Goal: Use online tool/utility

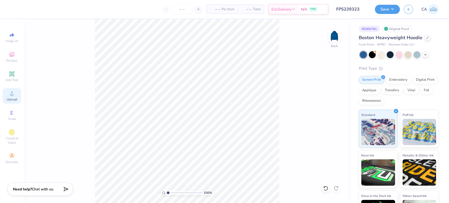
click at [13, 95] on circle at bounding box center [11, 95] width 3 height 3
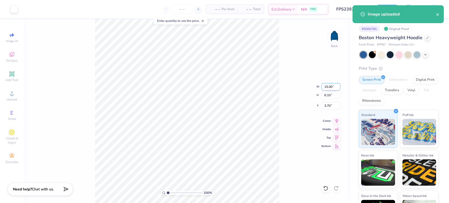
click at [324, 88] on input "15.00" at bounding box center [330, 86] width 19 height 7
type input "11.00"
type input "4.47"
click at [326, 106] on input "4.51" at bounding box center [330, 105] width 19 height 7
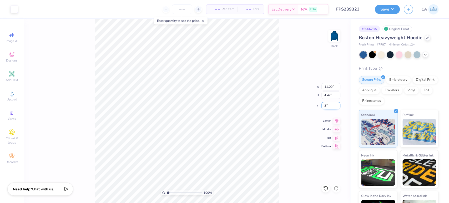
type input "3.00"
click at [392, 12] on button "Save" at bounding box center [386, 8] width 25 height 9
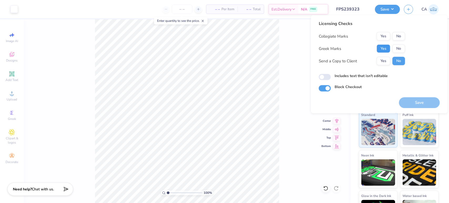
click at [381, 48] on button "Yes" at bounding box center [383, 48] width 14 height 8
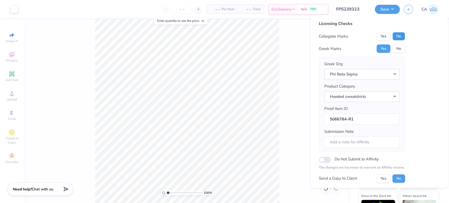
click at [398, 34] on button "No" at bounding box center [398, 36] width 13 height 8
click at [374, 71] on button "Phi Beta Sigma" at bounding box center [361, 74] width 75 height 11
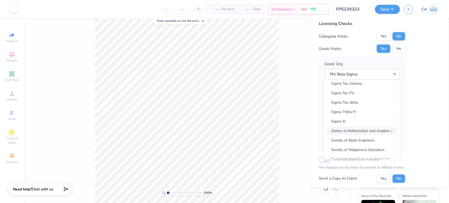
scroll to position [3559, 0]
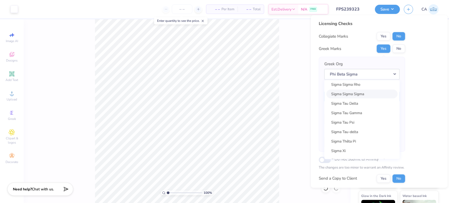
click at [358, 95] on link "Sigma Sigma Sigma" at bounding box center [361, 93] width 71 height 9
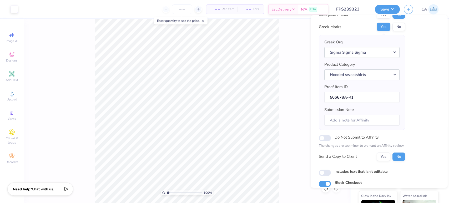
scroll to position [42, 0]
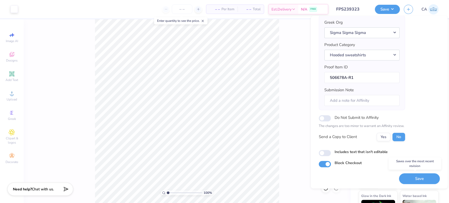
click at [415, 178] on button "Save" at bounding box center [418, 178] width 41 height 11
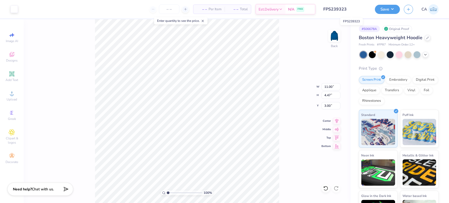
click at [352, 9] on input "FPS239323" at bounding box center [345, 9] width 52 height 11
click at [344, 9] on input "FPS239323" at bounding box center [345, 9] width 52 height 11
